Goal: Task Accomplishment & Management: Complete application form

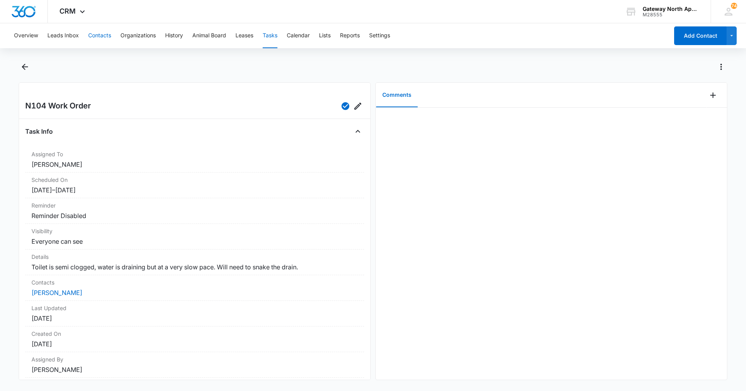
click at [96, 38] on button "Contacts" at bounding box center [99, 35] width 23 height 25
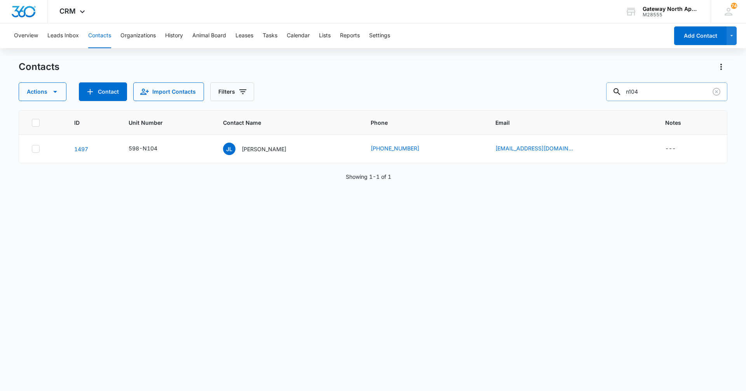
click at [649, 89] on input "n104" at bounding box center [666, 91] width 121 height 19
type input "n"
type input "a106"
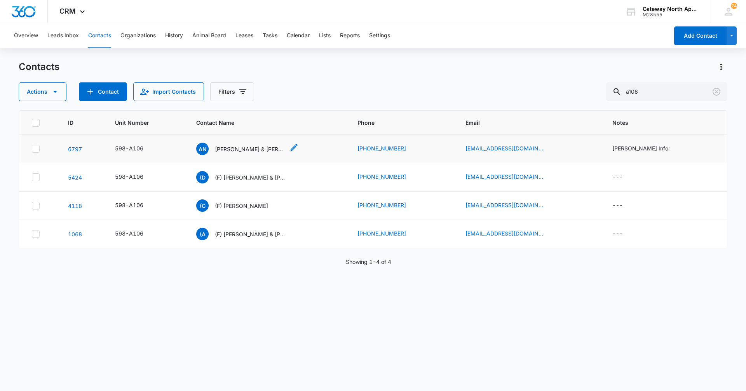
click at [242, 150] on p "[PERSON_NAME] & [PERSON_NAME]" at bounding box center [250, 149] width 70 height 8
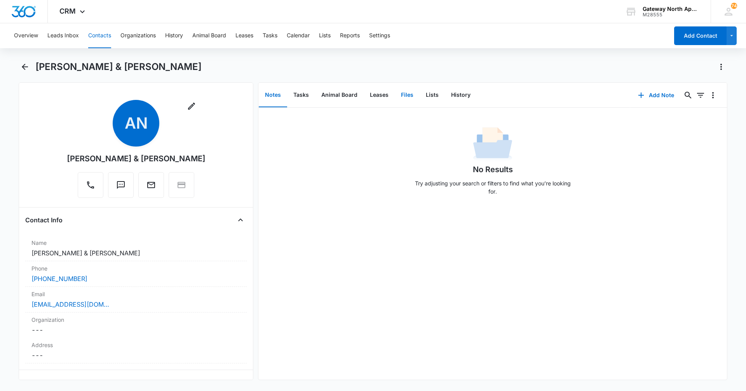
click at [406, 99] on button "Files" at bounding box center [407, 95] width 25 height 24
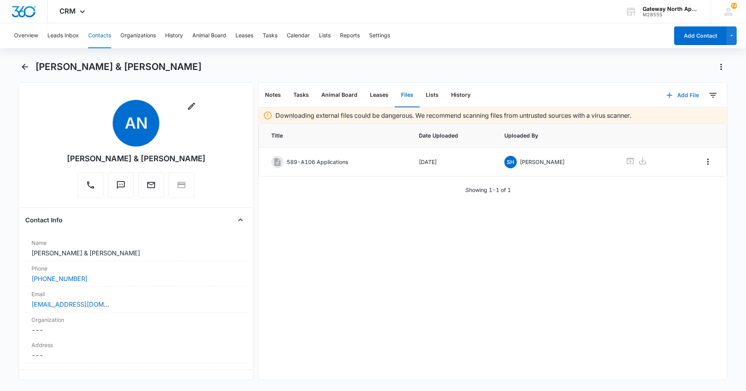
click at [679, 97] on button "Add File" at bounding box center [682, 95] width 48 height 19
click at [673, 119] on div "Upload Files" at bounding box center [671, 119] width 31 height 5
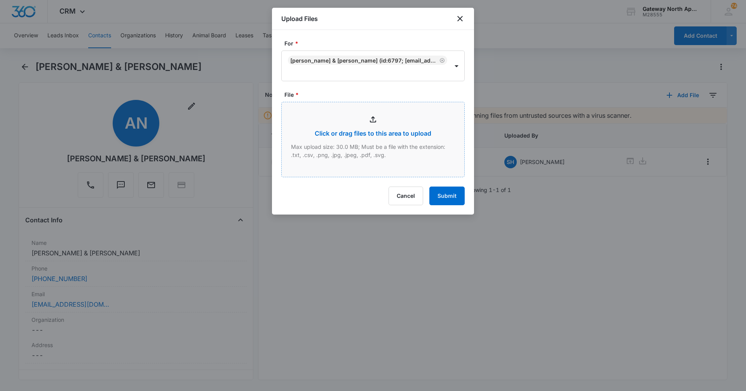
type input "C:\fakepath\Xerox Scan_08112025165143.pdf"
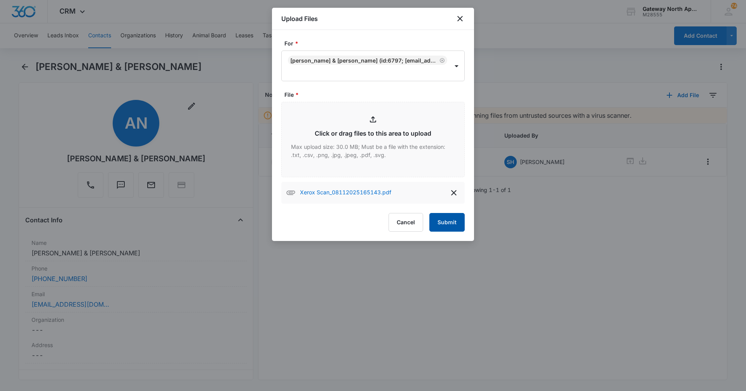
click at [452, 224] on button "Submit" at bounding box center [446, 222] width 35 height 19
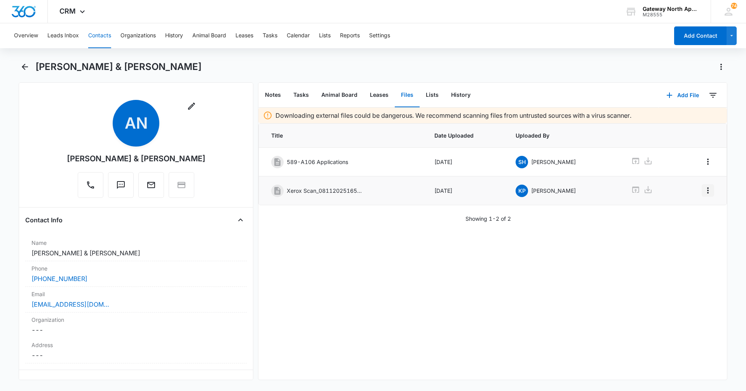
click at [703, 191] on icon "Overflow Menu" at bounding box center [707, 190] width 9 height 9
click at [696, 209] on button "Edit" at bounding box center [685, 212] width 44 height 12
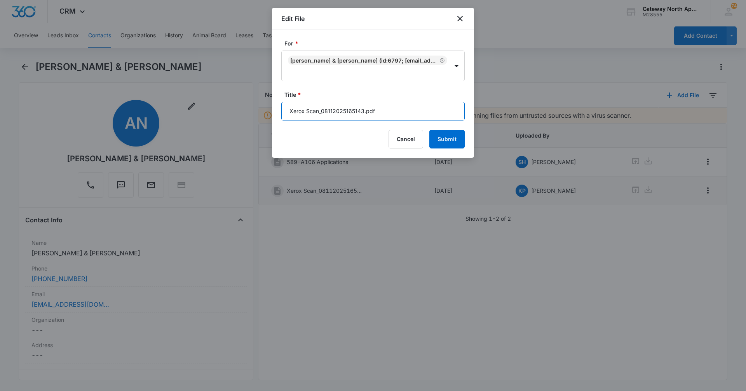
click at [387, 107] on input "Xerox Scan_08112025165143.pdf" at bounding box center [372, 111] width 183 height 19
type input "X"
type input "598-A106 Lease [DATE]- [DATE]"
click at [451, 137] on button "Submit" at bounding box center [446, 139] width 35 height 19
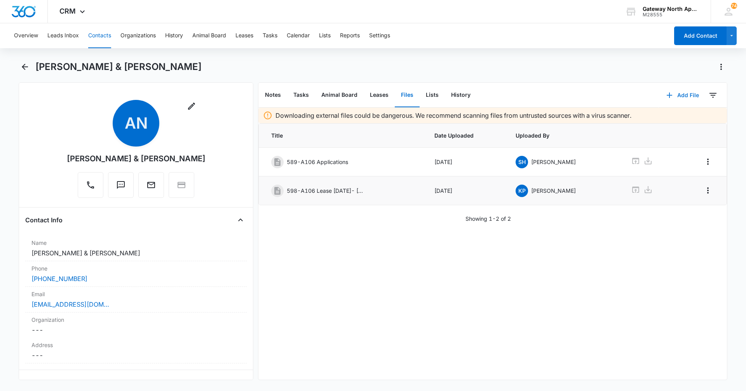
click at [680, 92] on button "Add File" at bounding box center [682, 95] width 48 height 19
click at [678, 120] on div "Upload Files" at bounding box center [671, 119] width 31 height 5
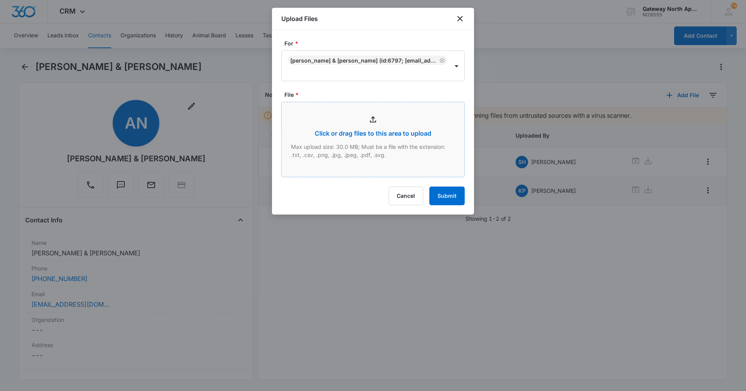
type input "C:\fakepath\Xerox Scan_08112025165242.pdf"
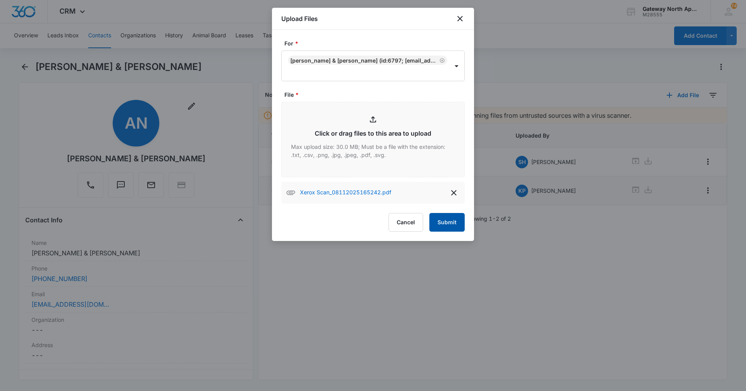
click at [444, 223] on button "Submit" at bounding box center [446, 222] width 35 height 19
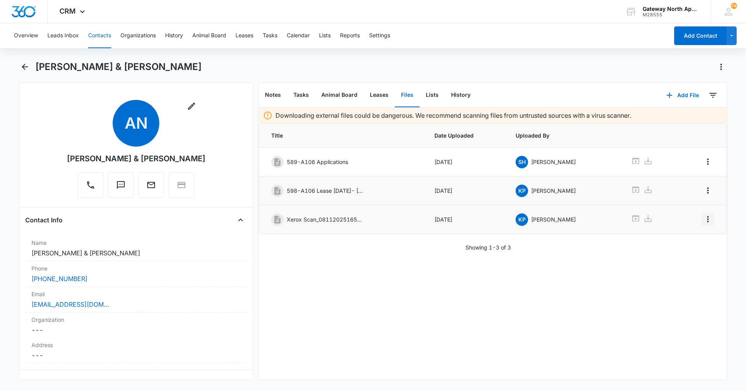
click at [703, 223] on icon "Overflow Menu" at bounding box center [707, 218] width 9 height 9
click at [683, 243] on div "Edit" at bounding box center [681, 240] width 16 height 5
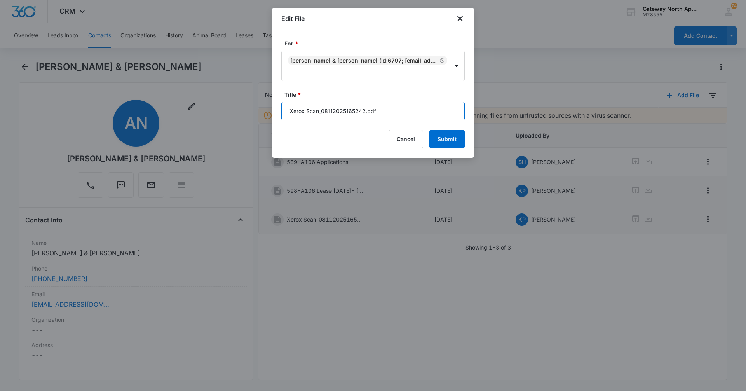
click at [383, 115] on input "Xerox Scan_08112025165242.pdf" at bounding box center [372, 111] width 183 height 19
type input "X"
type input "598-A106 Lease Packet"
click at [439, 134] on button "Submit" at bounding box center [446, 139] width 35 height 19
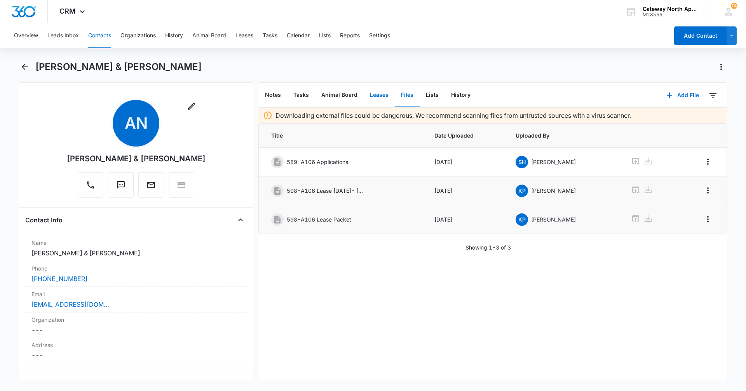
click at [381, 94] on button "Leases" at bounding box center [378, 95] width 31 height 24
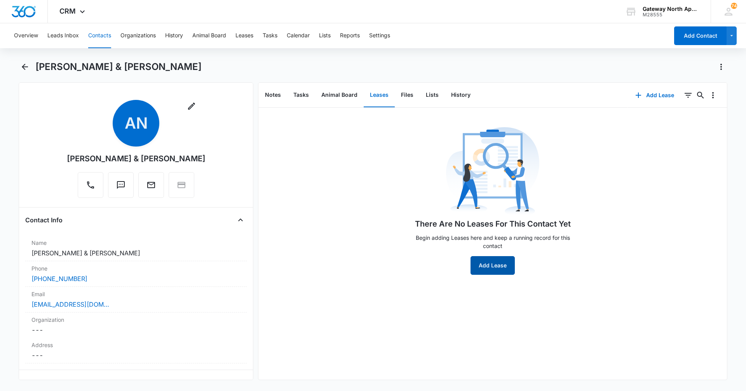
click at [481, 268] on button "Add Lease" at bounding box center [492, 265] width 44 height 19
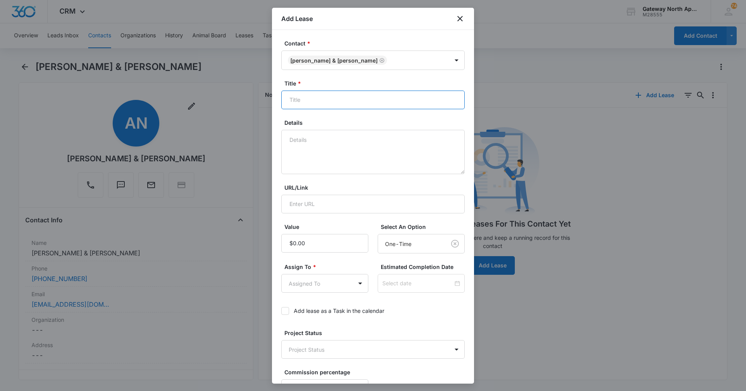
click at [352, 104] on input "Title *" at bounding box center [372, 99] width 183 height 19
click at [332, 94] on input "598-A106" at bounding box center [372, 99] width 183 height 19
click at [335, 95] on input "598-A106 Lease 8/" at bounding box center [372, 99] width 183 height 19
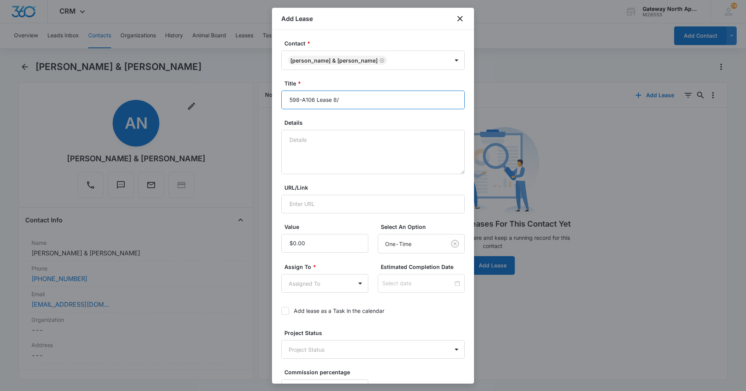
type input "598-A106 Lease [DATE]- [DATE]"
click at [356, 134] on textarea "Details" at bounding box center [372, 152] width 183 height 44
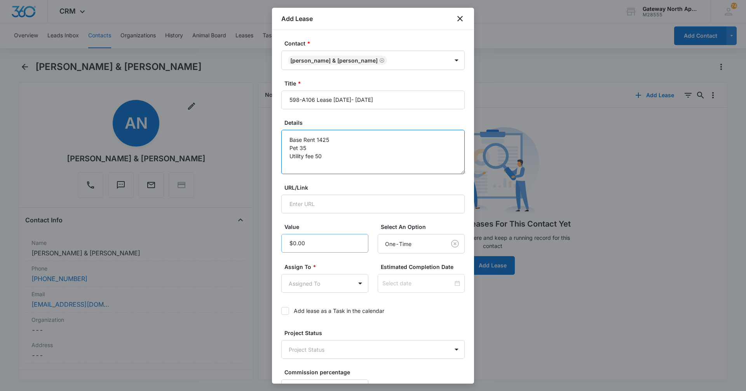
type textarea "Base Rent 1425 Pet 35 Utility fee 50"
click at [330, 249] on input "Value" at bounding box center [324, 243] width 87 height 19
type input "$1,510.00"
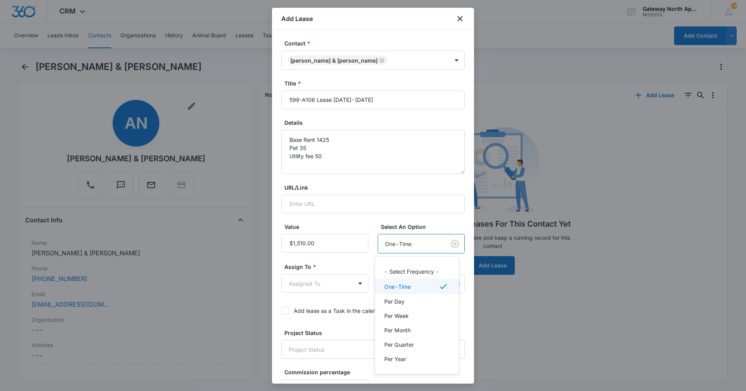
click at [435, 245] on body "CRM Apps Reputation Websites Forms CRM Email Social Content Ads Intelligence Fi…" at bounding box center [373, 195] width 746 height 391
click at [407, 330] on p "Per Month" at bounding box center [397, 330] width 26 height 8
click at [346, 287] on body "CRM Apps Reputation Websites Forms CRM Email Social Content Ads Intelligence Fi…" at bounding box center [373, 195] width 746 height 391
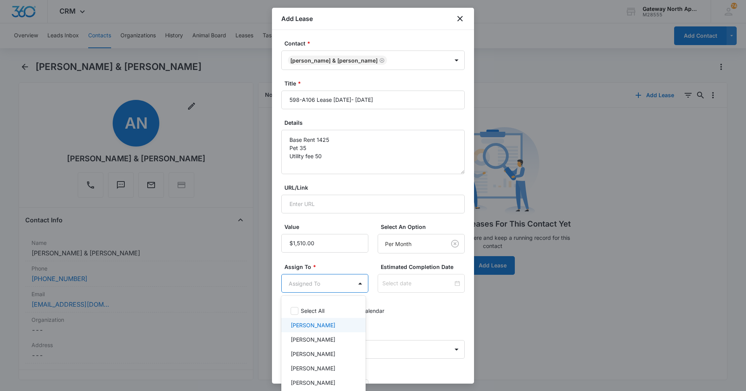
click at [426, 286] on div at bounding box center [373, 195] width 746 height 391
click at [353, 282] on body "CRM Apps Reputation Websites Forms CRM Email Social Content Ads Intelligence Fi…" at bounding box center [373, 195] width 746 height 391
click at [323, 302] on p "[PERSON_NAME]" at bounding box center [312, 305] width 45 height 8
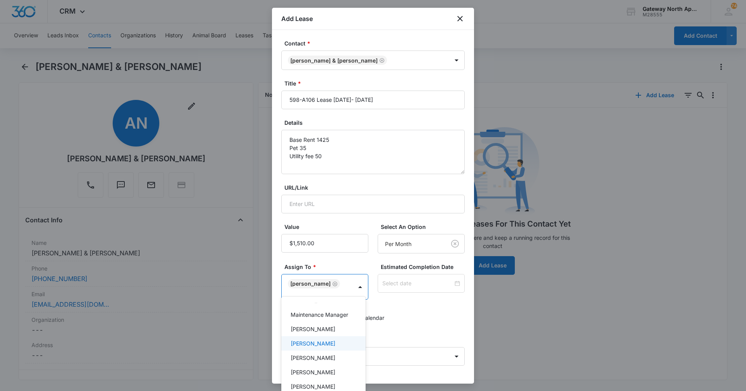
scroll to position [156, 0]
click at [329, 370] on p "[PERSON_NAME]" at bounding box center [312, 371] width 45 height 8
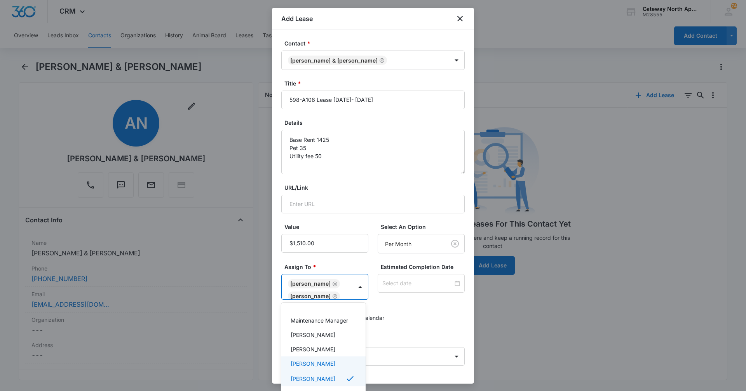
click at [440, 319] on div at bounding box center [373, 195] width 746 height 391
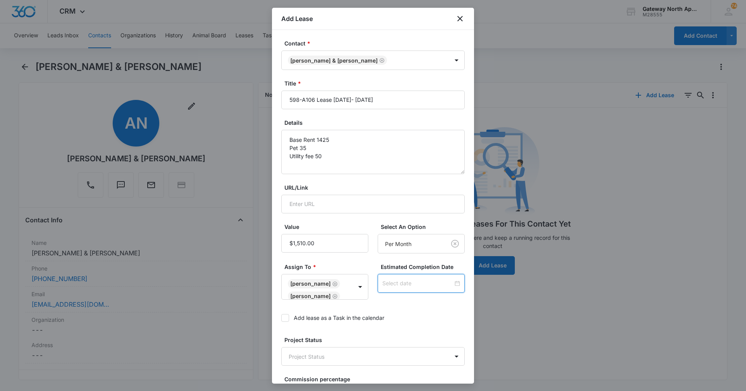
click at [424, 282] on input at bounding box center [417, 283] width 71 height 9
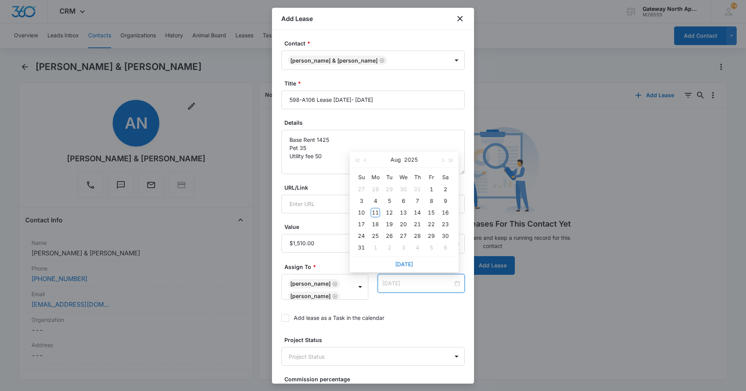
type input "[DATE]"
click at [416, 160] on button "2025" at bounding box center [411, 160] width 14 height 16
click at [408, 235] on div "2026" at bounding box center [403, 233] width 23 height 9
type input "[DATE]"
click at [366, 162] on button "button" at bounding box center [365, 160] width 9 height 16
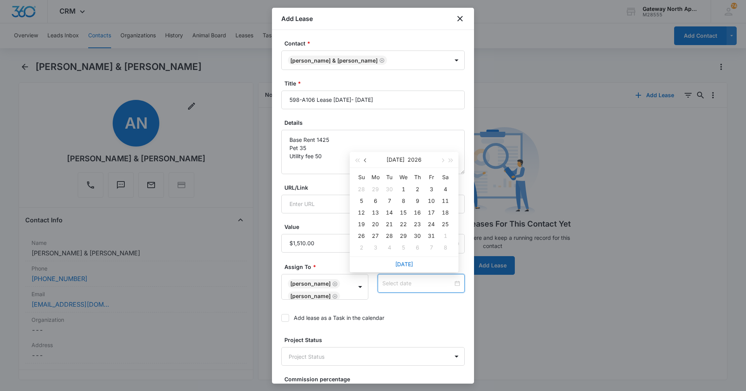
click at [365, 160] on span "button" at bounding box center [366, 160] width 4 height 4
type input "[DATE]"
click at [389, 234] on div "30" at bounding box center [388, 235] width 9 height 9
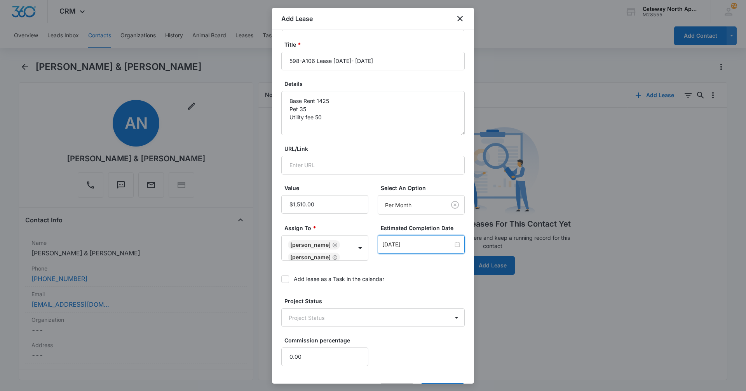
scroll to position [66, 0]
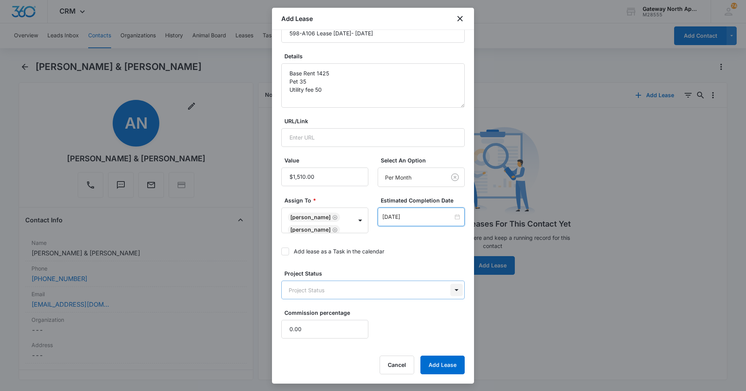
click at [447, 287] on body "CRM Apps Reputation Websites Forms CRM Email Social Content Ads Intelligence Fi…" at bounding box center [373, 195] width 746 height 391
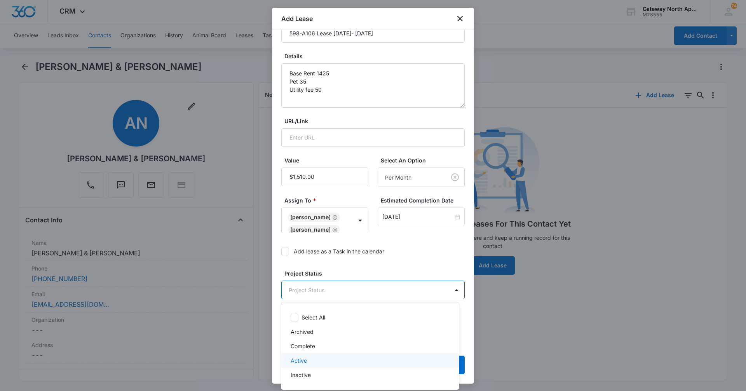
click at [316, 360] on div "Active" at bounding box center [368, 360] width 157 height 8
click at [415, 256] on div at bounding box center [373, 195] width 746 height 391
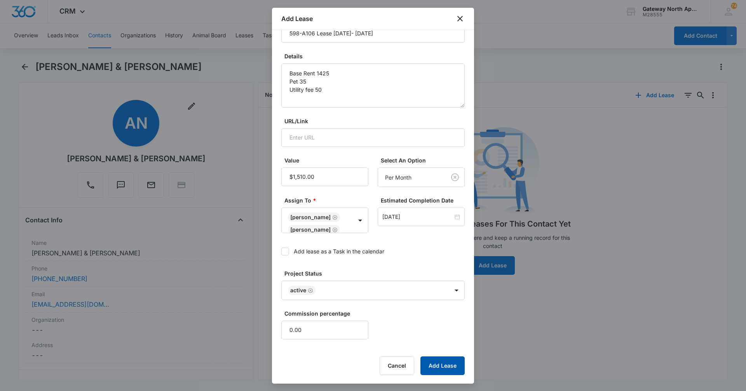
click at [429, 364] on button "Add Lease" at bounding box center [442, 365] width 44 height 19
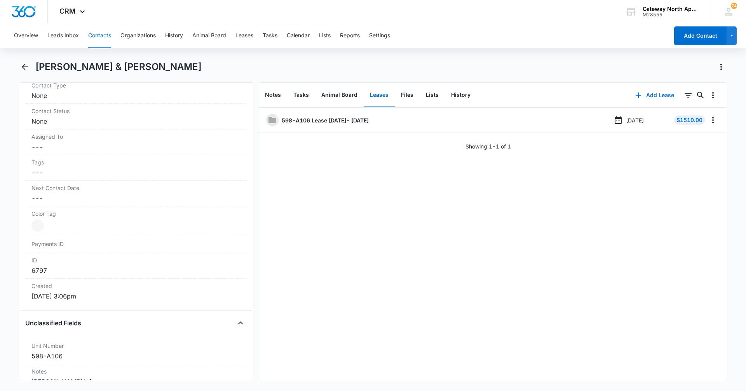
scroll to position [285, 0]
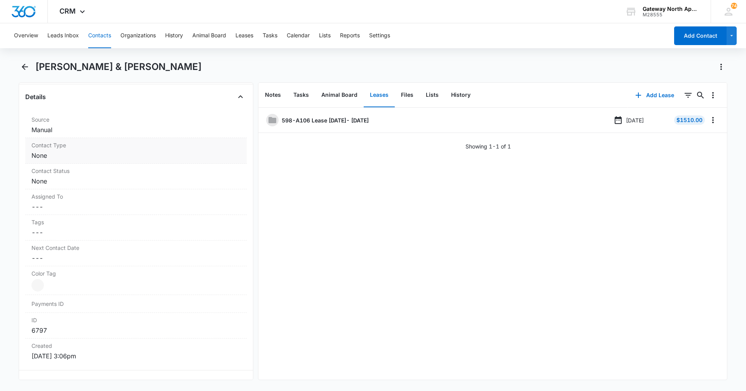
click at [68, 156] on dd "Cancel Save Changes None" at bounding box center [135, 155] width 209 height 9
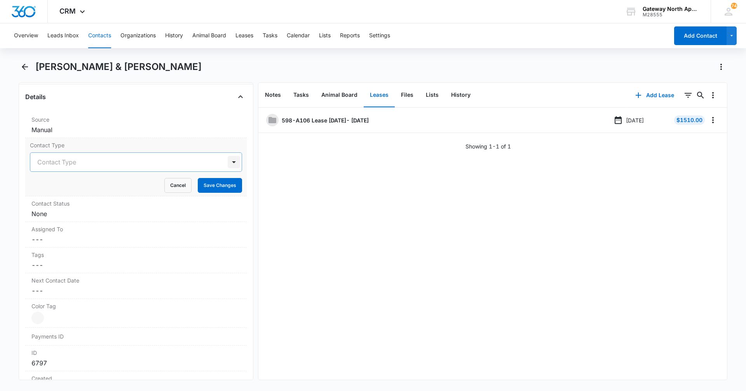
click at [228, 162] on div at bounding box center [234, 162] width 12 height 12
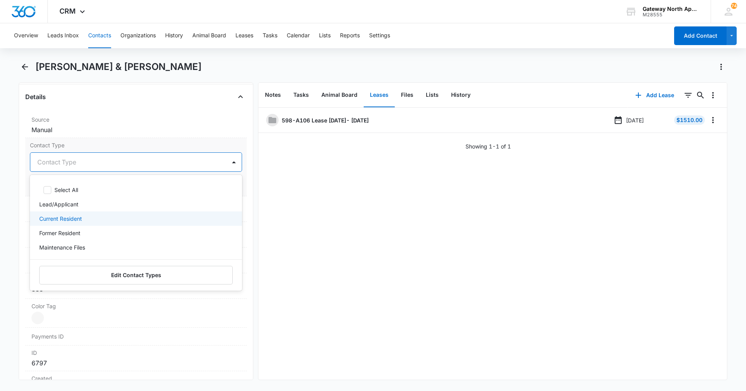
click at [188, 216] on div "Current Resident" at bounding box center [135, 218] width 192 height 8
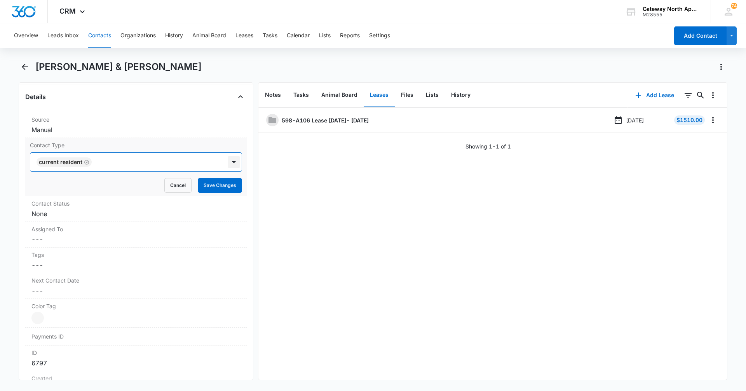
click at [228, 162] on div at bounding box center [234, 162] width 12 height 12
click at [223, 187] on button "Save Changes" at bounding box center [220, 185] width 44 height 15
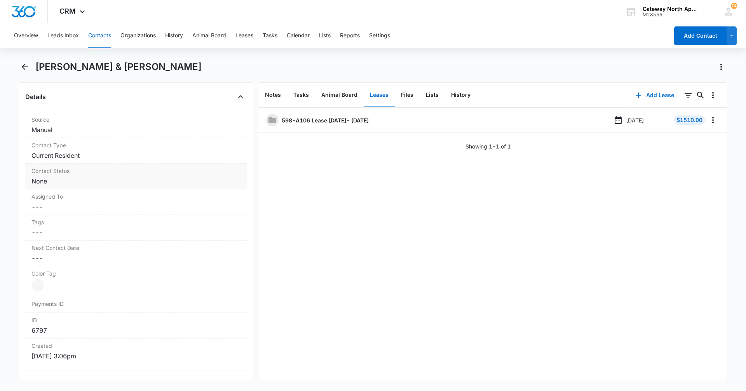
click at [87, 177] on dd "Cancel Save Changes None" at bounding box center [135, 180] width 209 height 9
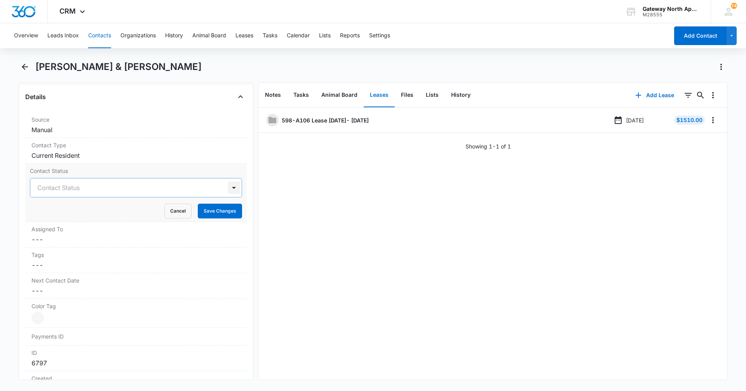
click at [233, 190] on div at bounding box center [234, 187] width 12 height 12
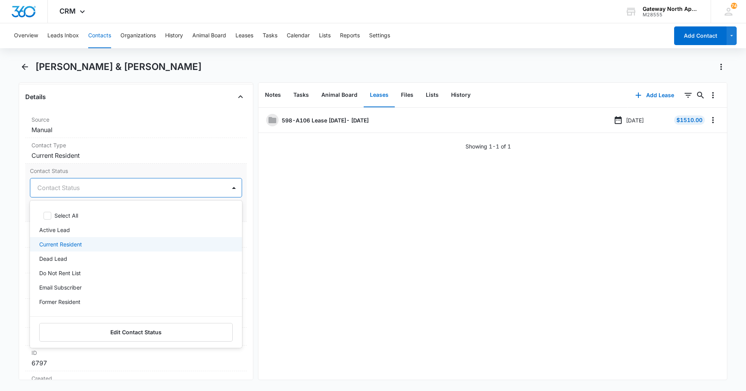
click at [181, 240] on div "Current Resident" at bounding box center [135, 244] width 192 height 8
click at [229, 187] on div at bounding box center [234, 187] width 12 height 12
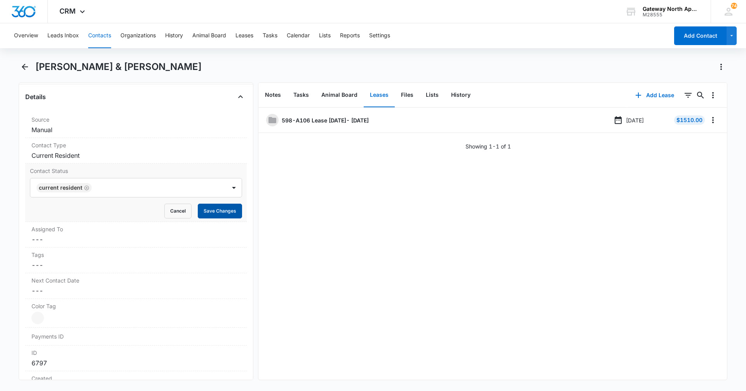
click at [220, 208] on button "Save Changes" at bounding box center [220, 210] width 44 height 15
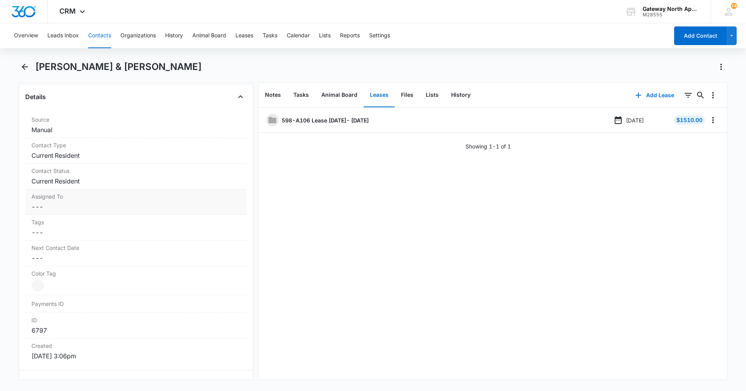
click at [123, 205] on dd "Cancel Save Changes ---" at bounding box center [135, 206] width 209 height 9
click at [218, 235] on button "Save Changes" at bounding box center [220, 236] width 44 height 15
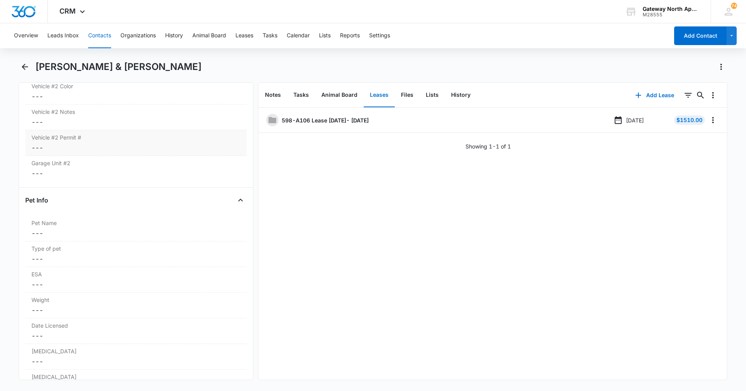
scroll to position [1489, 0]
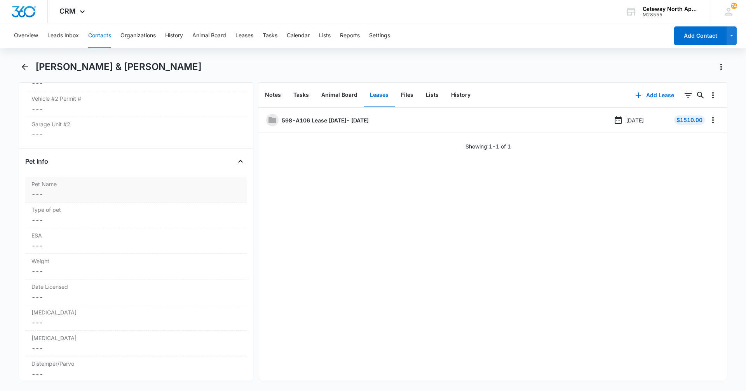
click at [128, 192] on dd "Cancel Save Changes ---" at bounding box center [135, 194] width 209 height 9
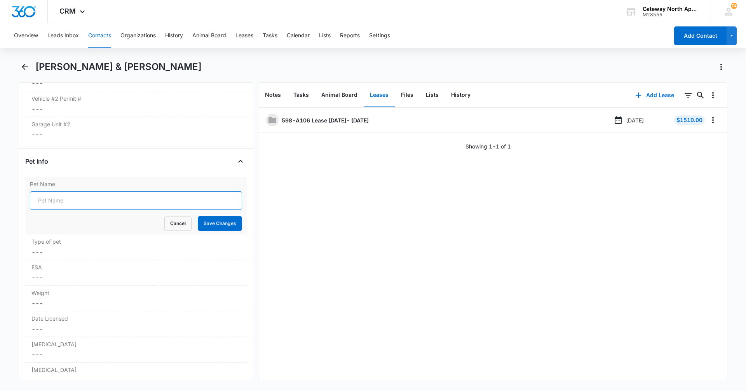
click at [127, 200] on input "Pet Name" at bounding box center [136, 200] width 212 height 19
type input "Bruiser"
click at [215, 219] on button "Save Changes" at bounding box center [220, 223] width 44 height 15
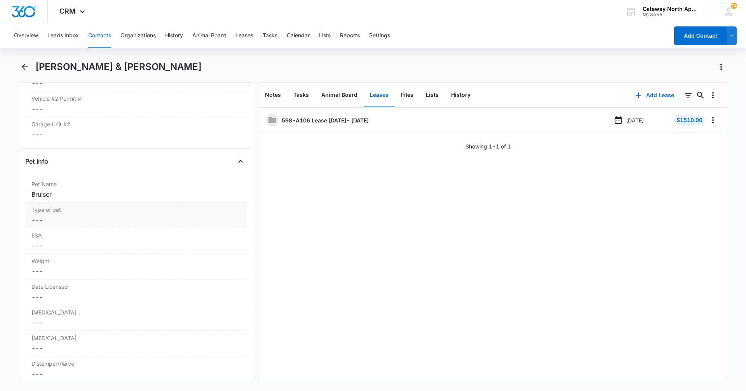
click at [37, 216] on dd "Cancel Save Changes ---" at bounding box center [135, 219] width 209 height 9
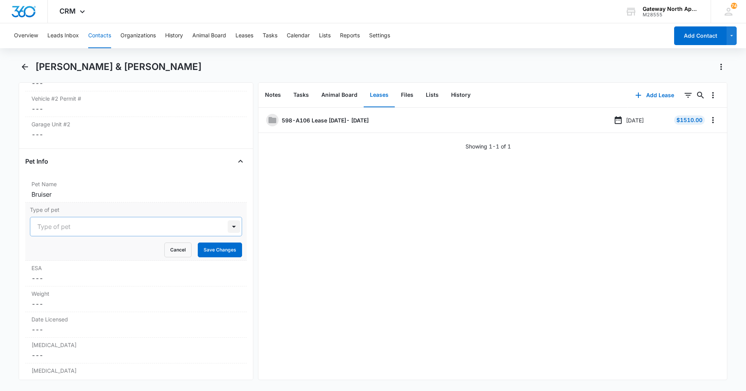
click at [228, 228] on div at bounding box center [234, 226] width 12 height 12
click at [118, 253] on div "Dog" at bounding box center [135, 254] width 192 height 8
click at [212, 253] on button "Save Changes" at bounding box center [220, 249] width 44 height 15
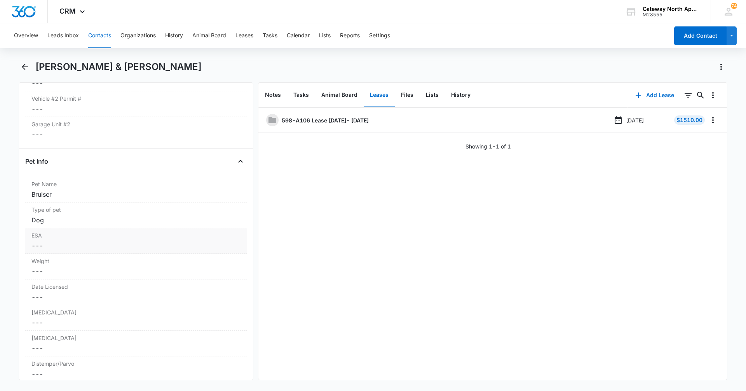
scroll to position [1528, 0]
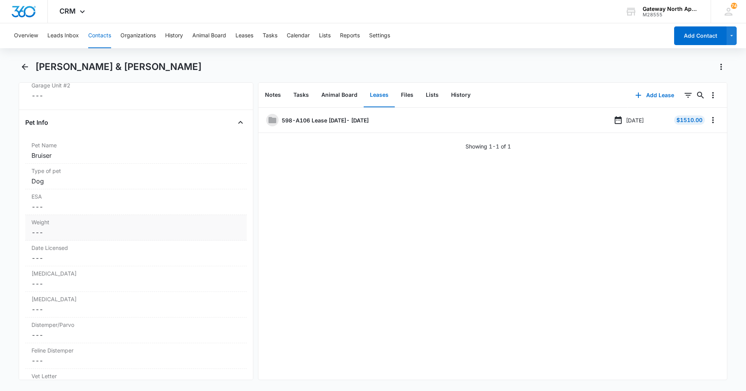
click at [104, 229] on dd "Cancel Save Changes ---" at bounding box center [135, 232] width 209 height 9
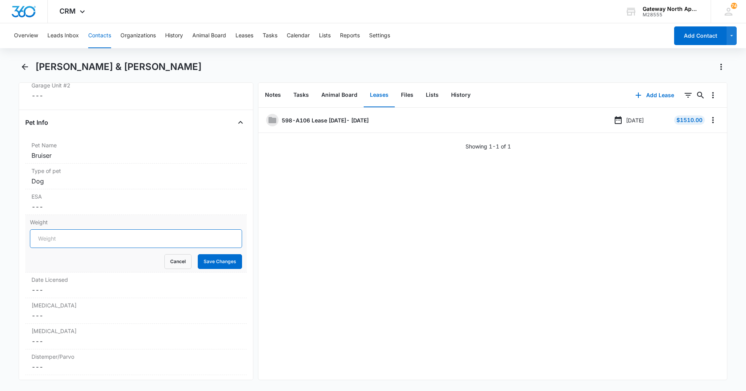
click at [195, 244] on input "Weight" at bounding box center [136, 238] width 212 height 19
type input "50"
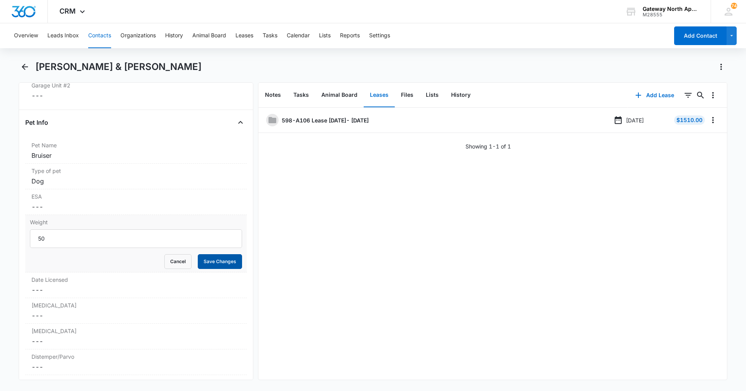
click at [203, 261] on button "Save Changes" at bounding box center [220, 261] width 44 height 15
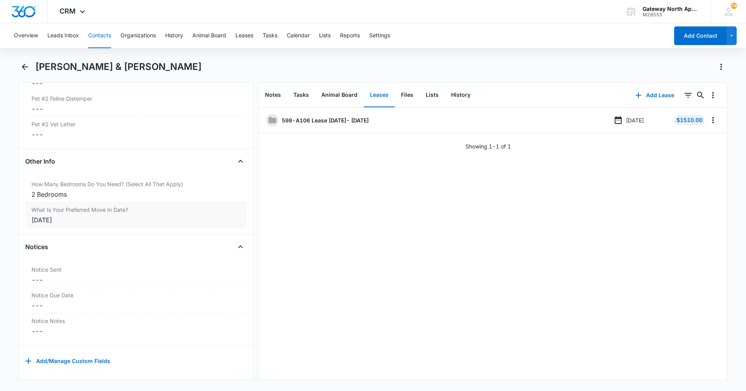
scroll to position [2042, 0]
